Goal: Answer question/provide support

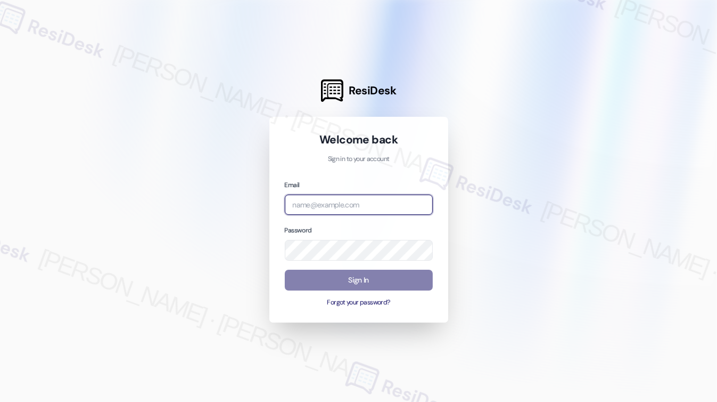
click at [329, 215] on input "email" at bounding box center [359, 204] width 148 height 21
type input "i"
type input "automated-surveys-orion_housing-[PERSON_NAME].[PERSON_NAME]@orion_[DOMAIN_NAME]"
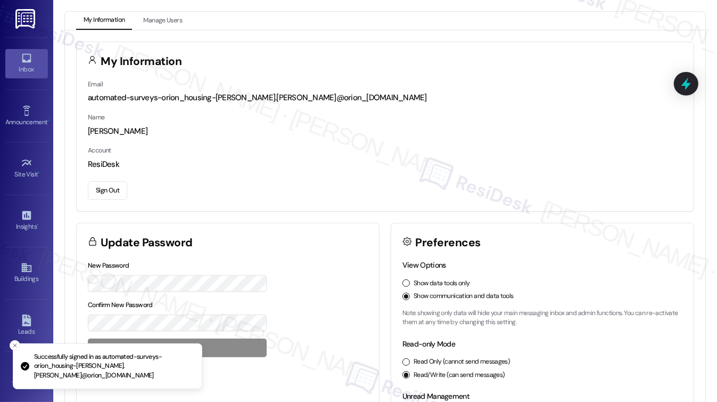
click at [24, 59] on icon at bounding box center [27, 58] width 12 height 12
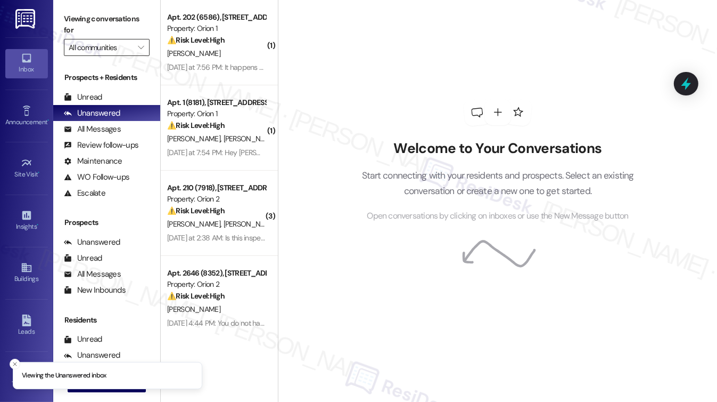
click at [117, 44] on input "All communities" at bounding box center [101, 47] width 64 height 17
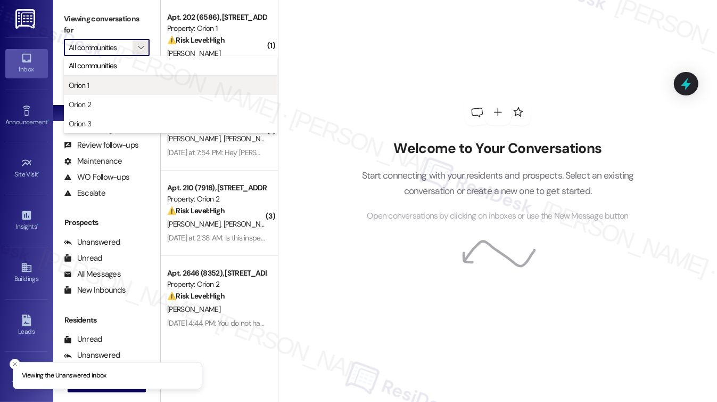
click at [110, 78] on button "Orion 1" at bounding box center [170, 85] width 213 height 19
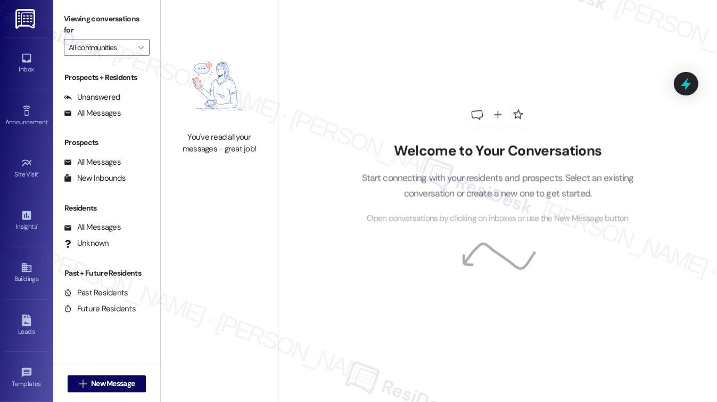
type input "Orion 1"
